Goal: Task Accomplishment & Management: Use online tool/utility

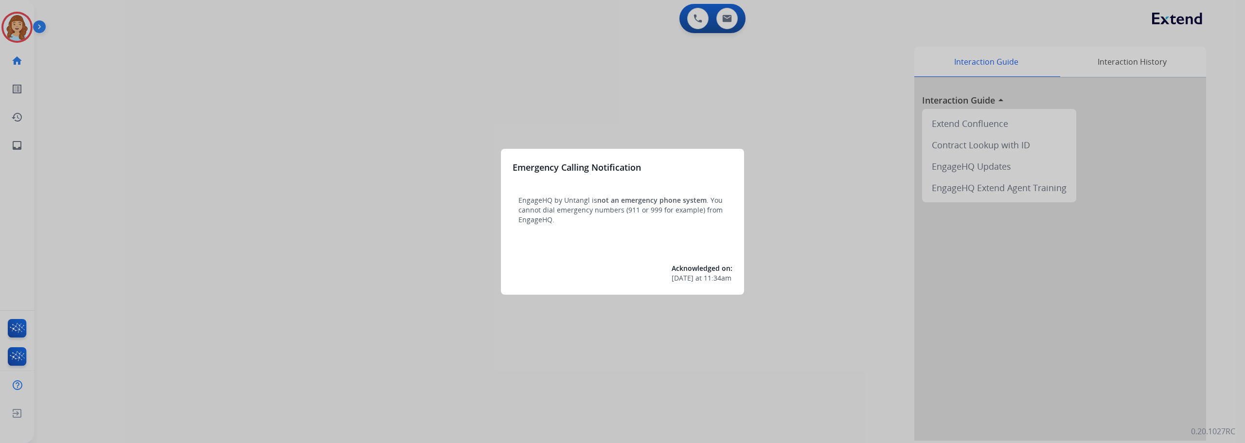
click at [7, 324] on div at bounding box center [622, 221] width 1245 height 443
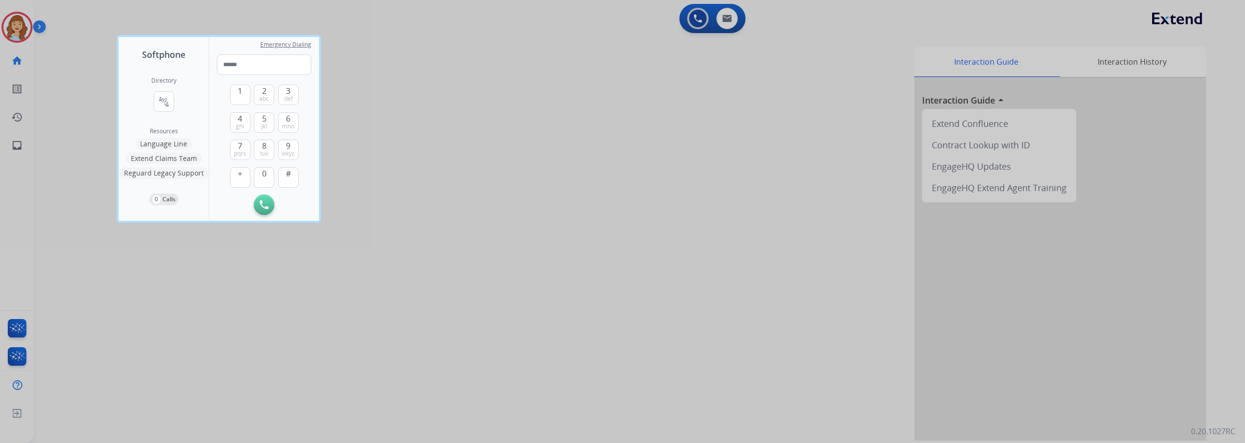
click at [12, 323] on div at bounding box center [622, 221] width 1245 height 443
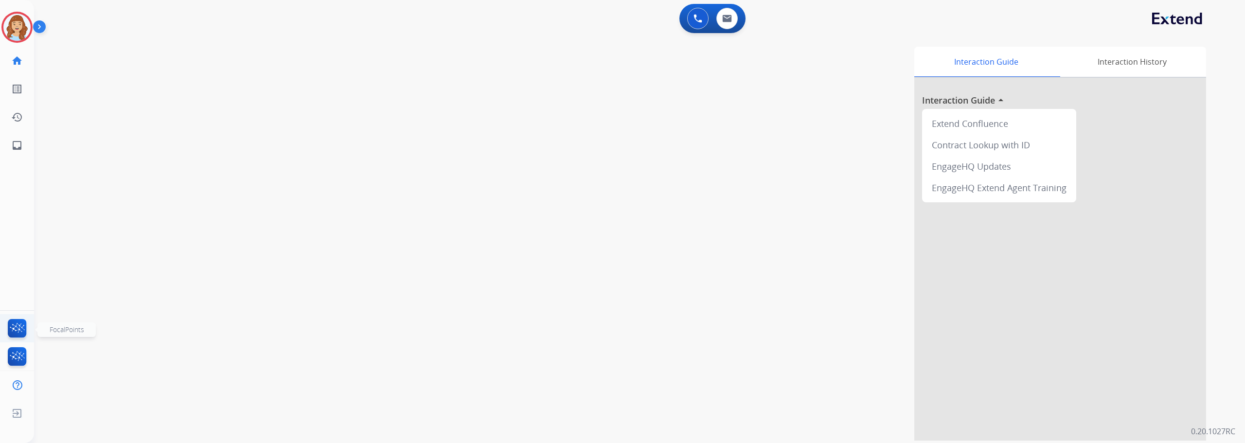
click at [12, 323] on img at bounding box center [17, 330] width 23 height 22
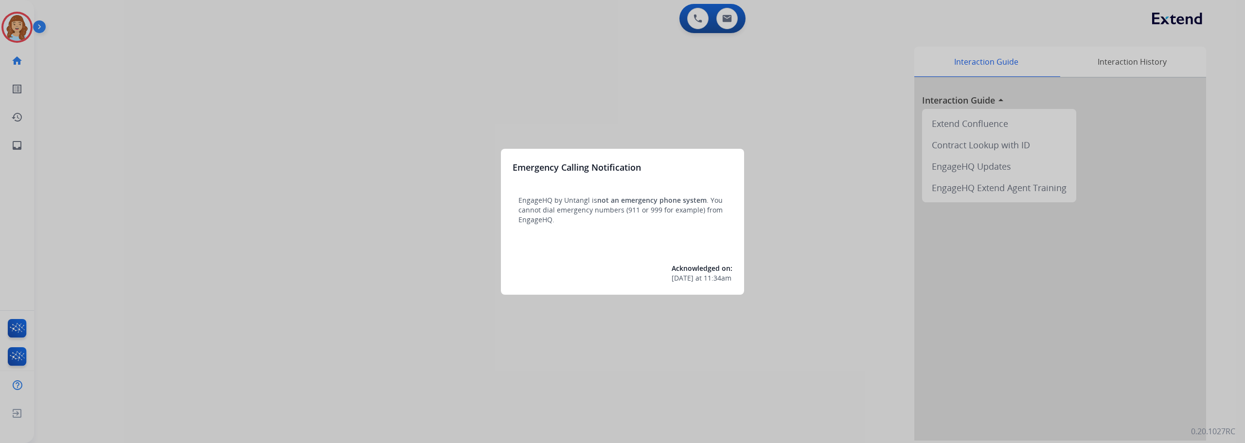
click at [14, 142] on div at bounding box center [622, 221] width 1245 height 443
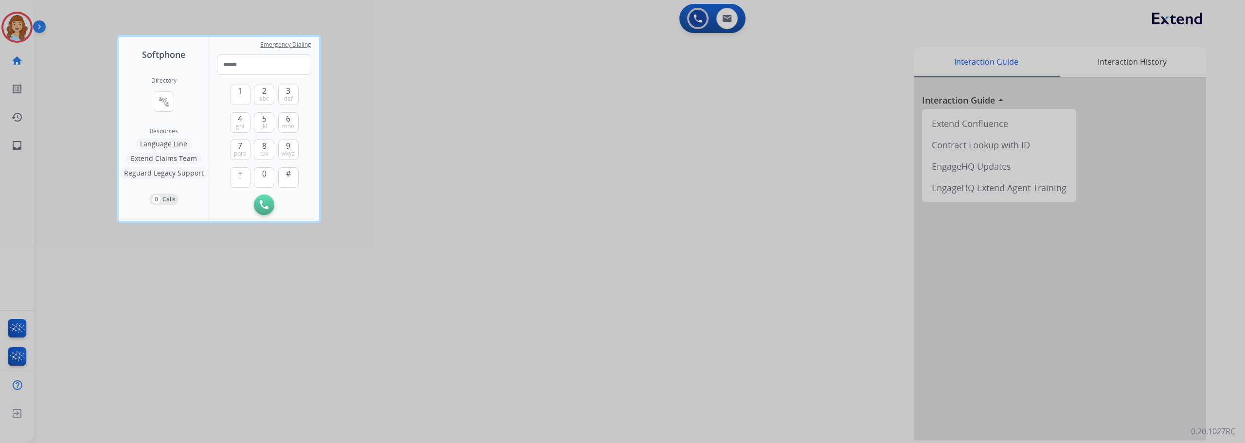
click at [14, 142] on div at bounding box center [622, 221] width 1245 height 443
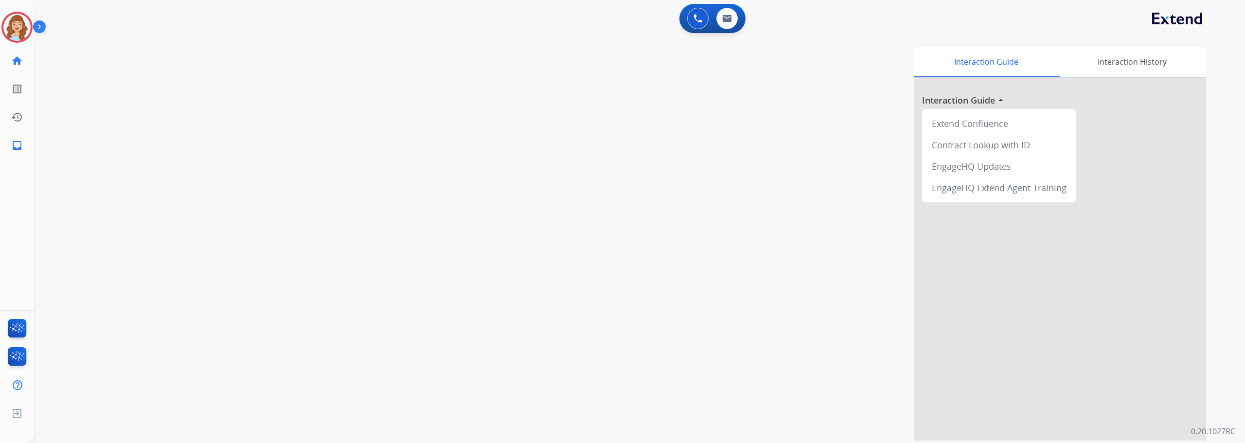
click at [14, 142] on mat-icon "inbox" at bounding box center [17, 146] width 12 height 12
select select "**********"
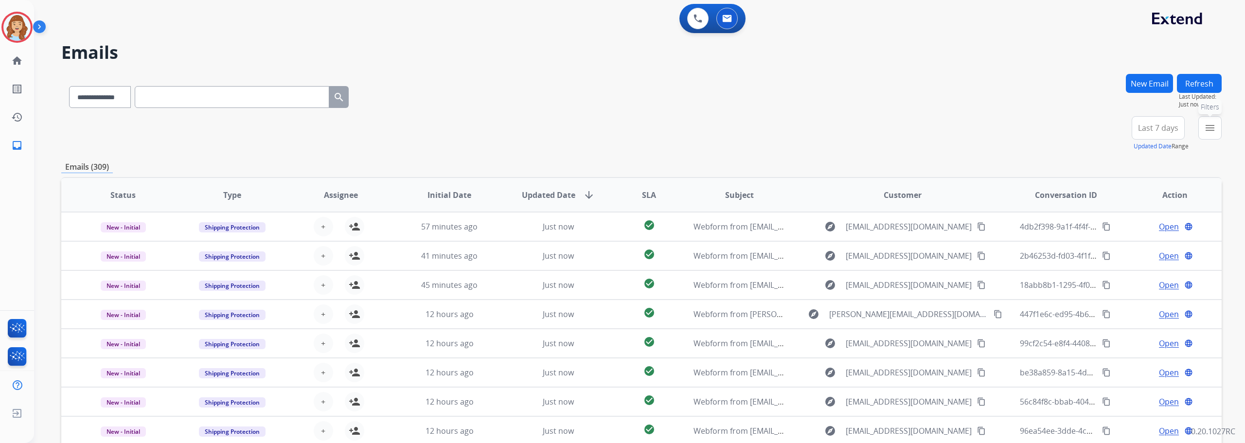
click at [1203, 127] on button "menu Filters" at bounding box center [1210, 127] width 23 height 23
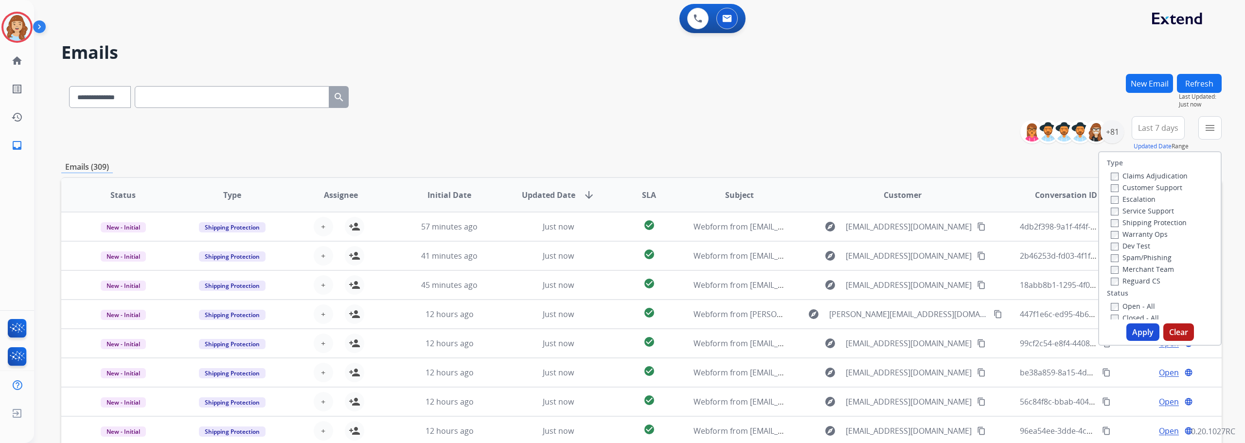
click at [1133, 202] on label "Escalation" at bounding box center [1133, 199] width 45 height 9
click at [1138, 331] on button "Apply" at bounding box center [1143, 332] width 33 height 18
